Goal: Task Accomplishment & Management: Use online tool/utility

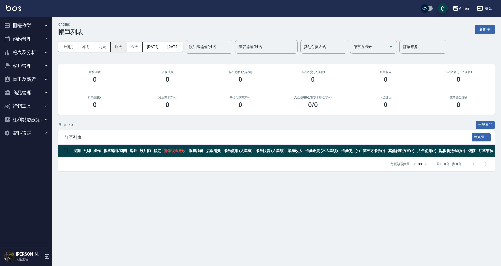
click at [118, 49] on button "昨天" at bounding box center [119, 47] width 16 height 10
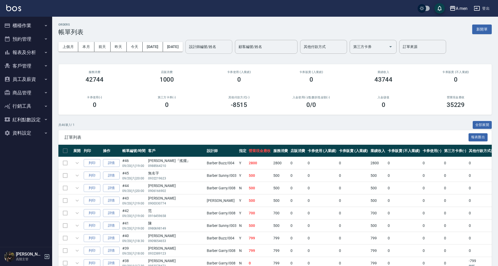
click at [221, 50] on input "設計師編號/姓名" at bounding box center [209, 46] width 42 height 9
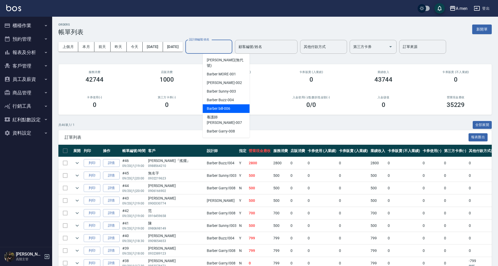
click at [227, 106] on span "Barber bill -006" at bounding box center [218, 108] width 23 height 5
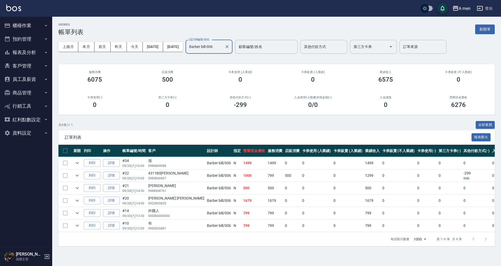
click at [230, 54] on div "上個月 本月 [DATE] [DATE] [DATE] [DATE] [DATE] 設計師編號/姓名 Barber bill-006 設計師編號/姓名 顧客編…" at bounding box center [276, 47] width 436 height 22
click at [222, 49] on input "Barber bill-006" at bounding box center [205, 46] width 34 height 9
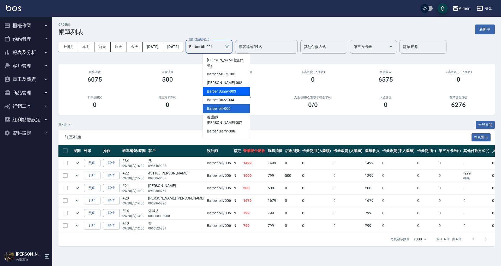
click at [231, 89] on span "Barber Sunny -003" at bounding box center [221, 91] width 29 height 5
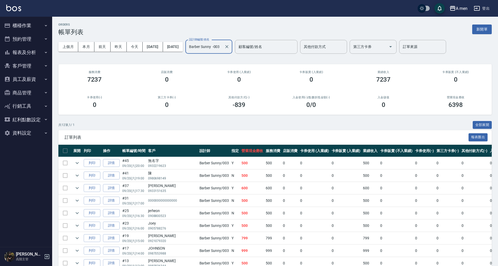
click at [221, 46] on input "Barber Sunny -003" at bounding box center [205, 46] width 34 height 9
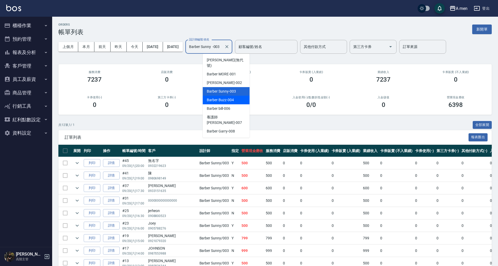
click at [232, 97] on span "Barber Buzz -004" at bounding box center [220, 99] width 27 height 5
type input "Barber Buzz-004"
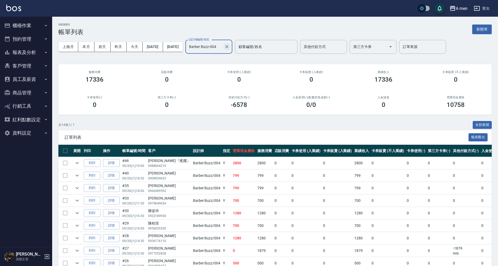
click at [229, 44] on icon "Clear" at bounding box center [226, 46] width 5 height 5
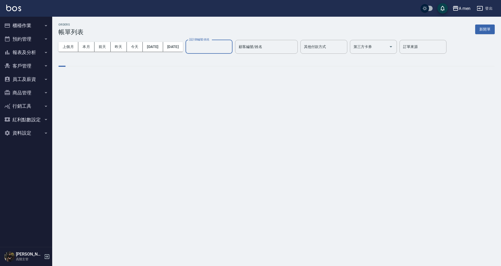
click at [230, 46] on input "設計師編號/姓名" at bounding box center [209, 46] width 42 height 9
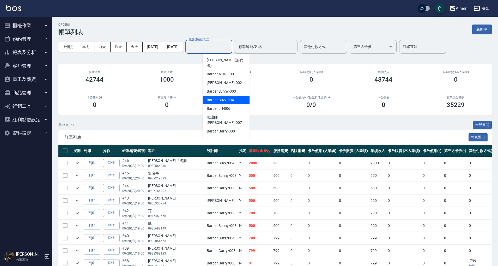
click at [233, 97] on span "Barber Buzz -004" at bounding box center [220, 99] width 27 height 5
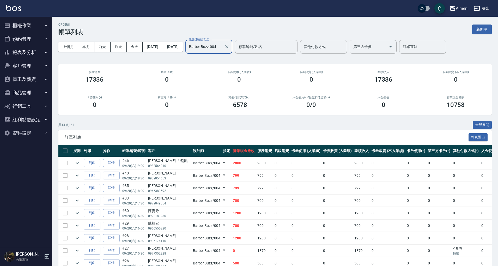
click at [222, 47] on input "Barber Buzz-004" at bounding box center [205, 46] width 34 height 9
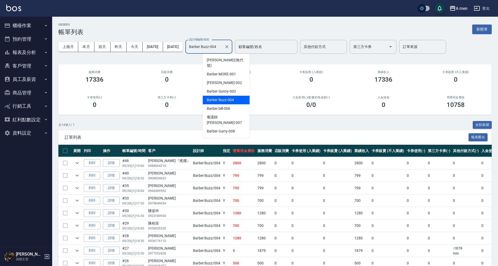
click at [231, 98] on div "Barber Buzz -004" at bounding box center [226, 100] width 47 height 9
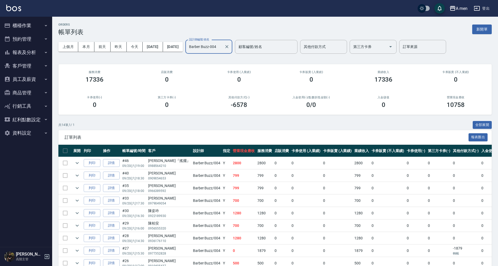
click at [219, 48] on input "Barber Buzz-004" at bounding box center [205, 46] width 34 height 9
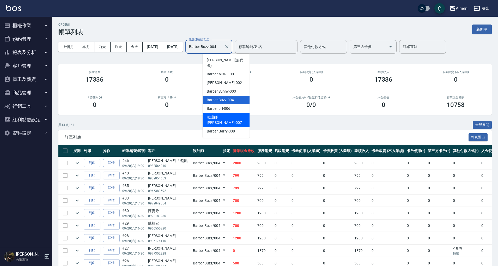
click at [224, 106] on span "Barber bill -006" at bounding box center [218, 108] width 23 height 5
type input "Barber bill-006"
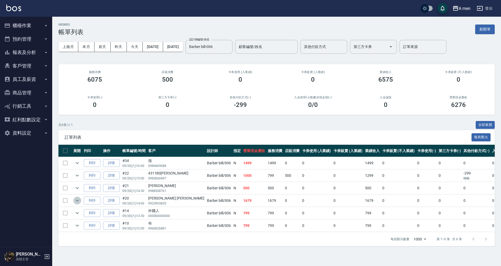
click at [78, 200] on icon "expand row" at bounding box center [77, 200] width 6 height 6
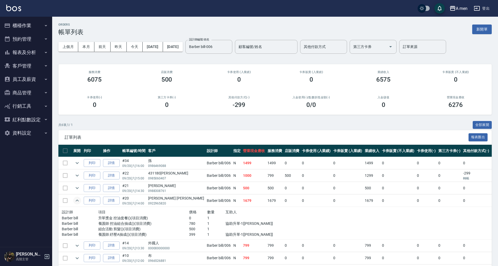
click at [79, 201] on icon "expand row" at bounding box center [77, 200] width 6 height 6
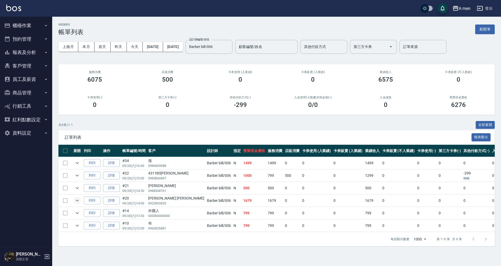
click at [77, 201] on icon "expand row" at bounding box center [77, 200] width 6 height 6
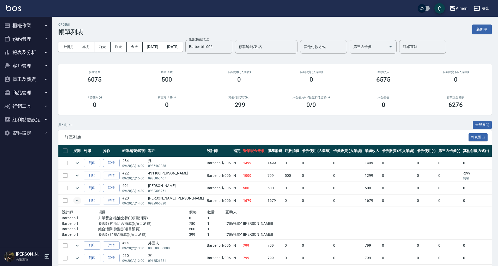
click at [77, 201] on icon "expand row" at bounding box center [77, 200] width 6 height 6
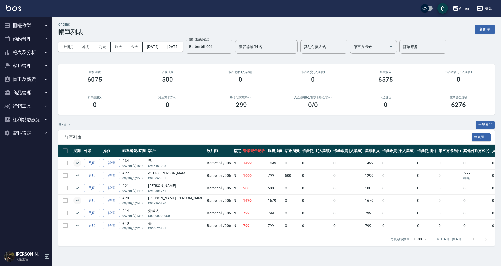
click at [76, 161] on icon "expand row" at bounding box center [77, 163] width 6 height 6
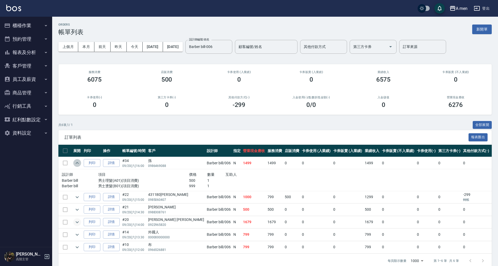
click at [76, 162] on icon "expand row" at bounding box center [77, 163] width 6 height 6
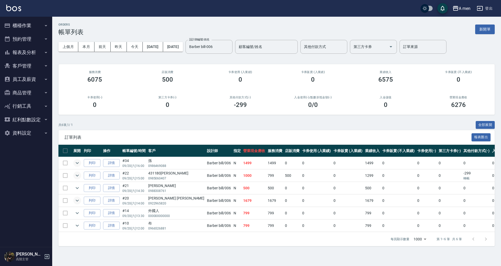
click at [78, 176] on icon "expand row" at bounding box center [77, 175] width 6 height 6
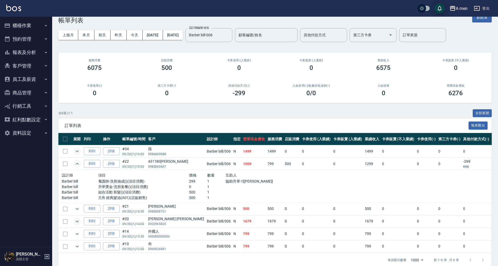
scroll to position [23, 0]
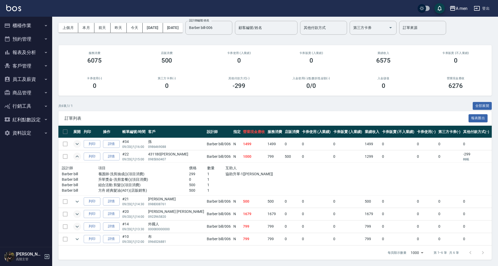
click at [78, 224] on icon "expand row" at bounding box center [77, 227] width 6 height 6
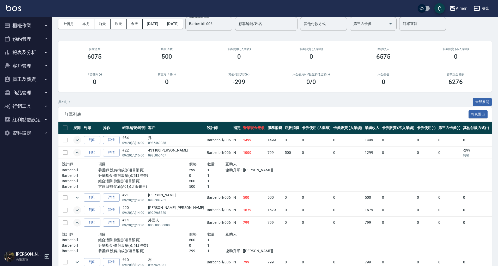
click at [78, 221] on icon "expand row" at bounding box center [77, 223] width 6 height 6
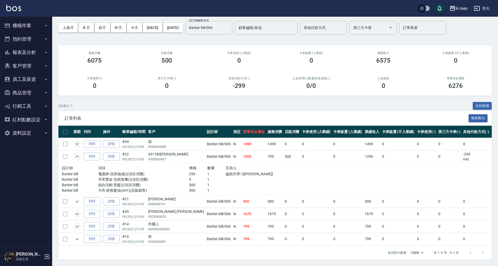
click at [81, 153] on button "expand row" at bounding box center [77, 157] width 8 height 8
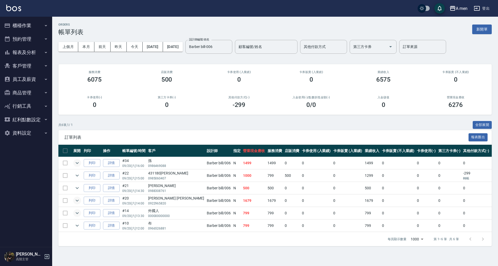
scroll to position [0, 0]
click at [222, 49] on input "Barber bill-006" at bounding box center [205, 46] width 34 height 9
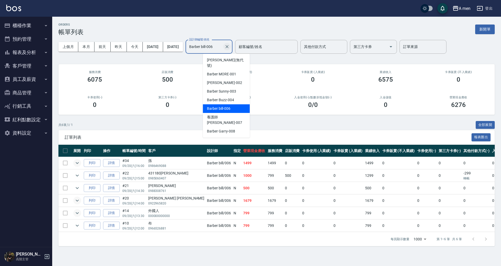
click at [229, 48] on icon "Clear" at bounding box center [226, 46] width 5 height 5
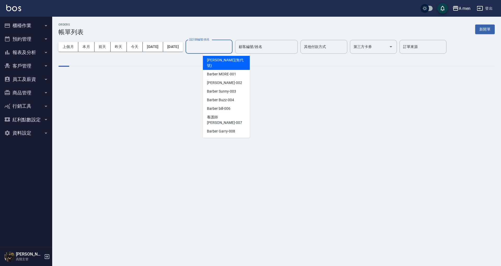
click at [230, 48] on input "設計師編號/姓名" at bounding box center [209, 46] width 42 height 9
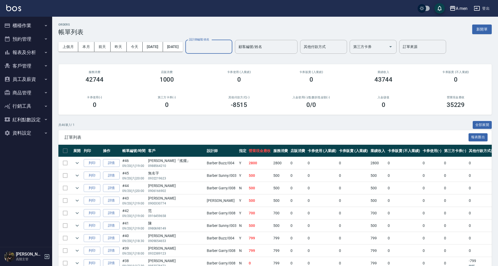
click at [305, 88] on div "卡券販賣 (入業績) 0" at bounding box center [311, 76] width 72 height 25
